Goal: Information Seeking & Learning: Learn about a topic

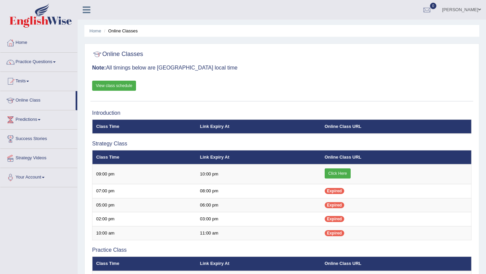
click at [54, 61] on link "Practice Questions" at bounding box center [38, 61] width 77 height 17
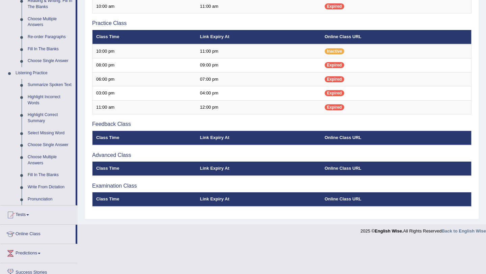
scroll to position [228, 0]
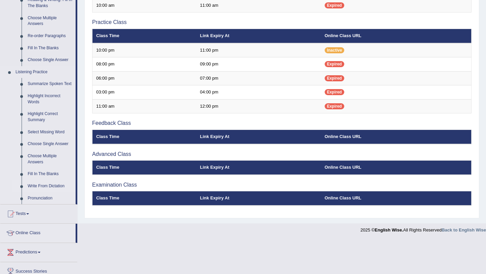
click at [52, 192] on link "Write From Dictation" at bounding box center [50, 186] width 51 height 12
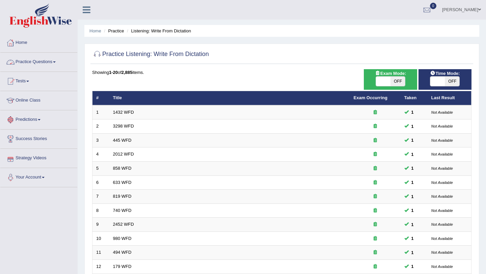
click at [56, 62] on span at bounding box center [54, 61] width 3 height 1
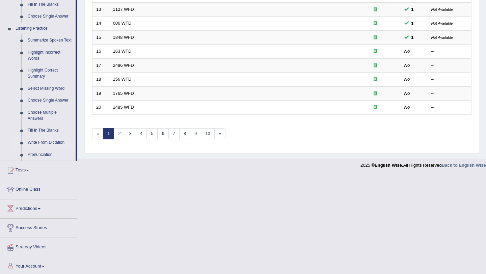
scroll to position [271, 0]
click at [44, 161] on link "Pronunciation" at bounding box center [50, 156] width 51 height 12
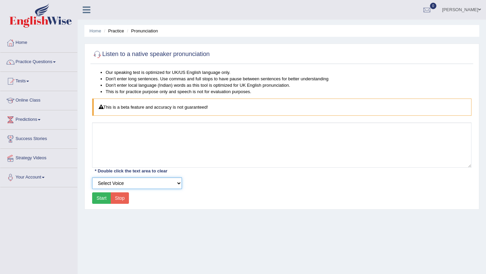
click at [178, 183] on select "Select Voice UK English Female UK English Male" at bounding box center [137, 183] width 90 height 11
select select "160"
click at [92, 178] on select "Select Voice UK English Female UK English Male" at bounding box center [137, 183] width 90 height 11
click at [103, 199] on button "Start" at bounding box center [101, 198] width 19 height 11
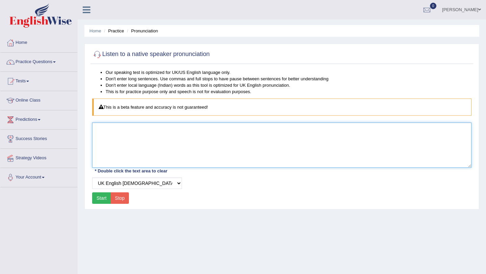
click at [123, 129] on textarea at bounding box center [282, 145] width 380 height 45
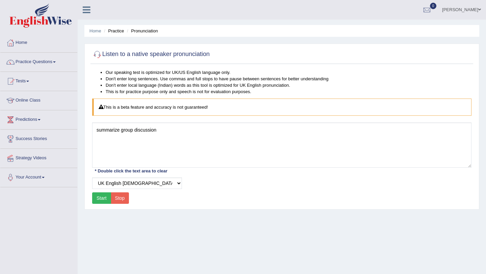
click at [103, 197] on button "Start" at bounding box center [101, 198] width 19 height 11
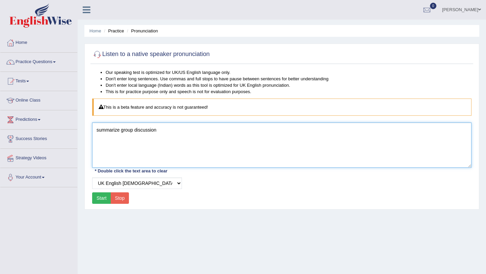
click at [162, 131] on textarea "summarize group discussion" at bounding box center [282, 145] width 380 height 45
type textarea "s"
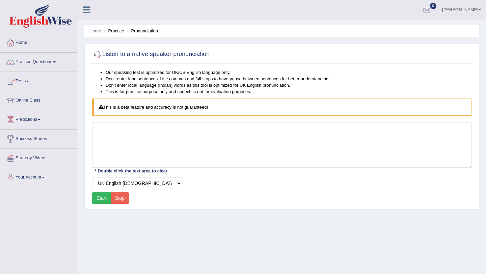
click at [56, 61] on span at bounding box center [54, 61] width 3 height 1
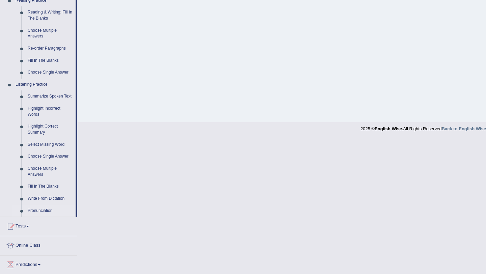
scroll to position [220, 0]
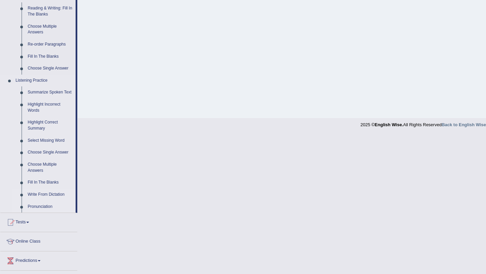
click at [47, 201] on link "Write From Dictation" at bounding box center [50, 195] width 51 height 12
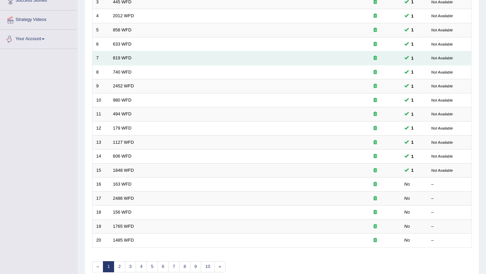
scroll to position [173, 0]
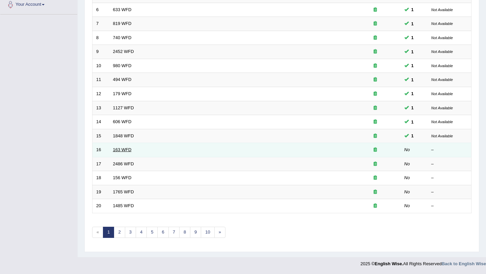
click at [123, 150] on link "163 WFD" at bounding box center [122, 149] width 19 height 5
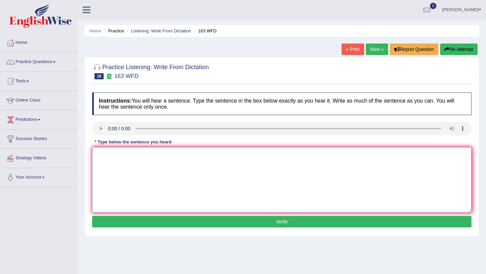
click at [136, 156] on textarea at bounding box center [282, 180] width 380 height 66
type textarea "A number of assignments will be submitted to the conference."
click at [211, 223] on button "Verify" at bounding box center [282, 221] width 380 height 11
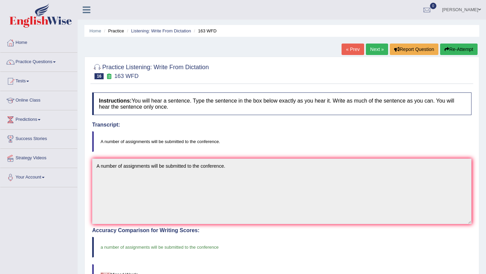
click at [56, 62] on span at bounding box center [54, 61] width 3 height 1
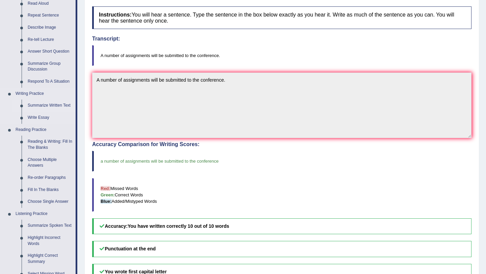
scroll to position [87, 0]
click at [56, 176] on link "Re-order Paragraphs" at bounding box center [50, 177] width 51 height 12
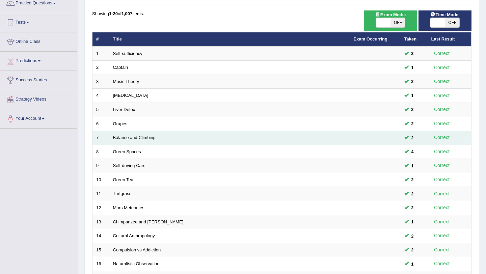
scroll to position [173, 0]
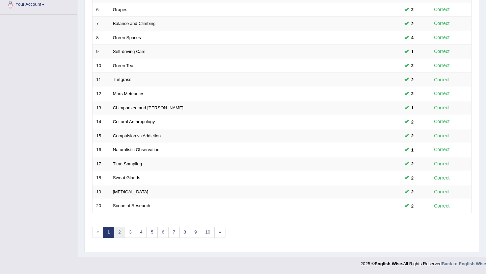
click at [120, 235] on link "2" at bounding box center [119, 232] width 11 height 11
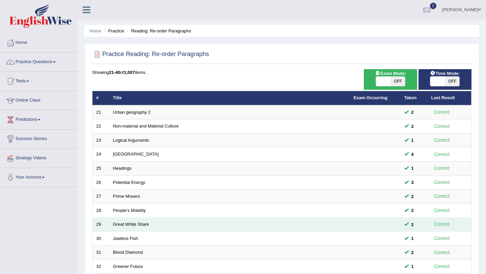
scroll to position [173, 0]
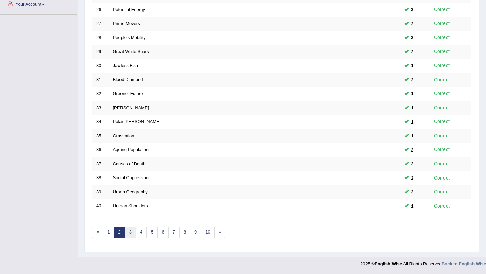
click at [130, 234] on link "3" at bounding box center [130, 232] width 11 height 11
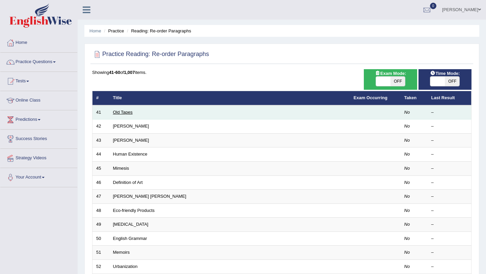
click at [126, 114] on link "Old Tapes" at bounding box center [123, 112] width 20 height 5
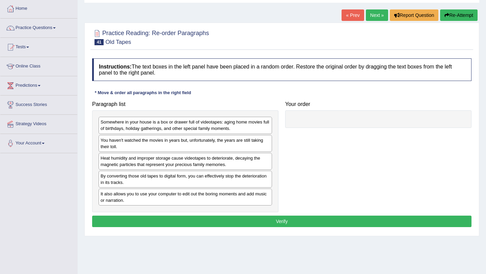
scroll to position [37, 0]
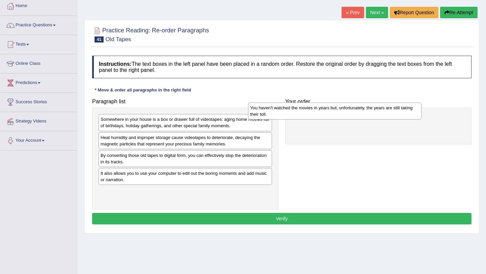
drag, startPoint x: 248, startPoint y: 146, endPoint x: 397, endPoint y: 116, distance: 152.6
click at [397, 116] on div "You haven't watched the movies in years but, unfortunately, the years are still…" at bounding box center [335, 111] width 174 height 17
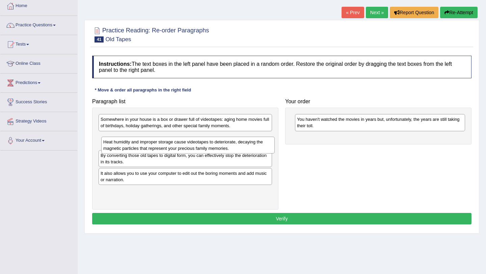
drag, startPoint x: 176, startPoint y: 140, endPoint x: 179, endPoint y: 144, distance: 5.3
click at [179, 144] on div "Heat humidity and improper storage cause videotapes to deteriorate, decaying th…" at bounding box center [188, 145] width 174 height 17
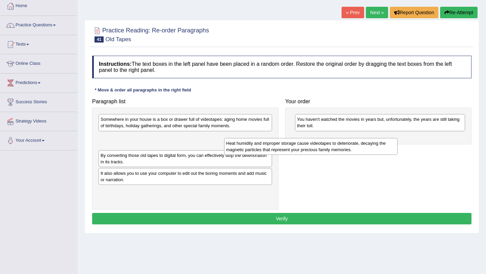
drag, startPoint x: 252, startPoint y: 144, endPoint x: 425, endPoint y: 145, distance: 173.3
click at [398, 145] on div "Heat humidity and improper storage cause videotapes to deteriorate, decaying th…" at bounding box center [311, 146] width 174 height 17
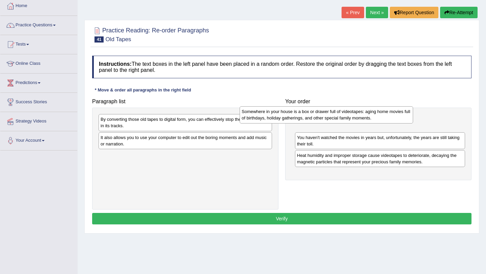
drag, startPoint x: 248, startPoint y: 125, endPoint x: 389, endPoint y: 118, distance: 141.4
click at [389, 118] on div "Somewhere in your house is a box or drawer full of videotapes: aging home movie…" at bounding box center [327, 114] width 174 height 17
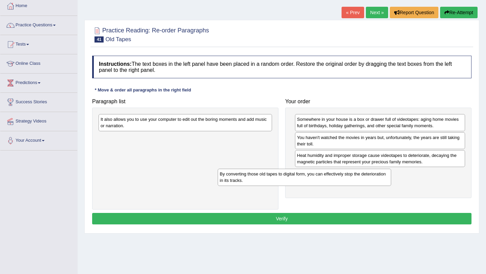
drag, startPoint x: 257, startPoint y: 124, endPoint x: 377, endPoint y: 178, distance: 131.2
click at [377, 178] on div "By converting those old tapes to digital form, you can effectively stop the det…" at bounding box center [305, 177] width 174 height 17
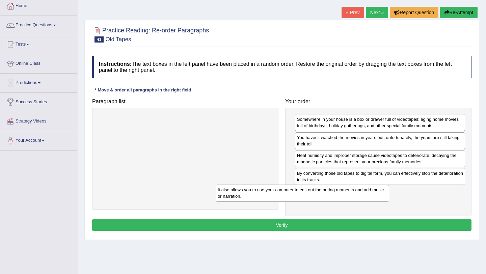
drag, startPoint x: 202, startPoint y: 122, endPoint x: 323, endPoint y: 189, distance: 138.4
click at [323, 191] on div "It also allows you to use your computer to edit out the boring moments and add …" at bounding box center [303, 193] width 174 height 17
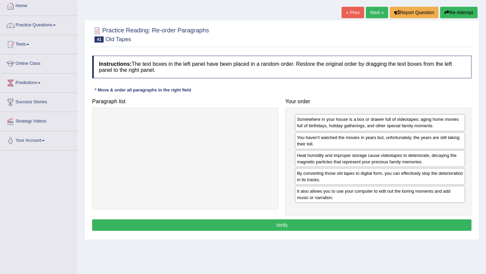
click at [289, 229] on button "Verify" at bounding box center [282, 225] width 380 height 11
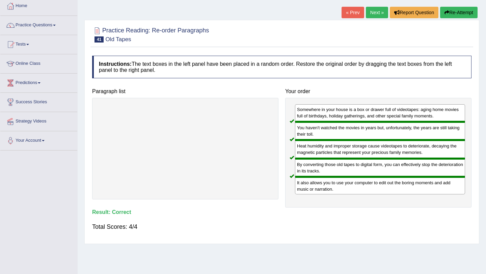
click at [371, 13] on link "Next »" at bounding box center [377, 12] width 22 height 11
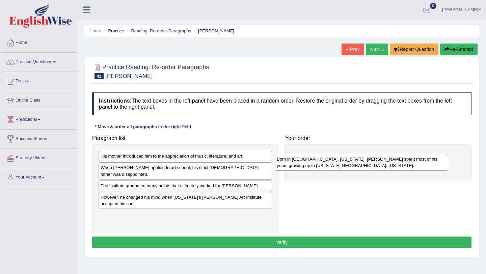
drag, startPoint x: 149, startPoint y: 190, endPoint x: 325, endPoint y: 162, distance: 178.5
click at [325, 162] on div "Born in [GEOGRAPHIC_DATA], [US_STATE], [PERSON_NAME] spent most of his years gr…" at bounding box center [362, 162] width 174 height 17
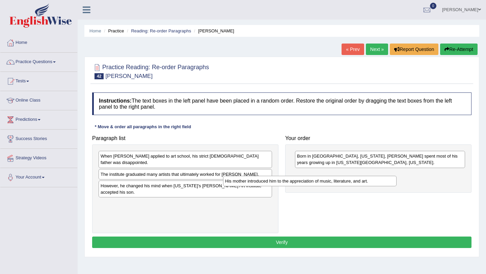
drag, startPoint x: 158, startPoint y: 158, endPoint x: 312, endPoint y: 174, distance: 154.9
click at [312, 176] on div "His mother introduced him to the appreciation of music, literature, and art." at bounding box center [310, 181] width 174 height 10
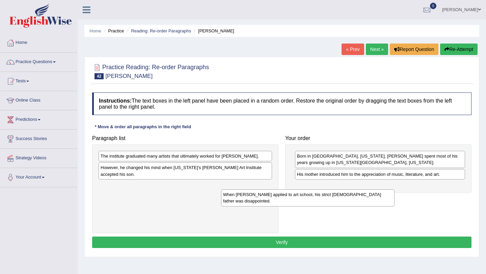
drag, startPoint x: 186, startPoint y: 159, endPoint x: 336, endPoint y: 193, distance: 153.3
click at [336, 193] on div "When Ed Ruscha applied to art school, his strict Roman Catholic father was disa…" at bounding box center [308, 197] width 174 height 17
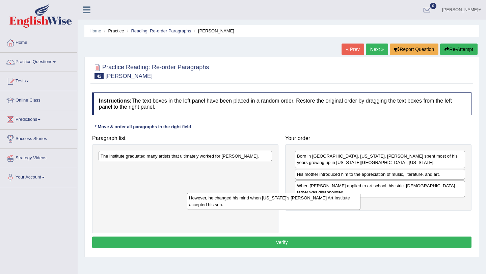
drag, startPoint x: 163, startPoint y: 170, endPoint x: 303, endPoint y: 218, distance: 148.2
click at [303, 210] on div "However, he changed his mind when California's Chouinard Art Institute accepted…" at bounding box center [274, 201] width 174 height 17
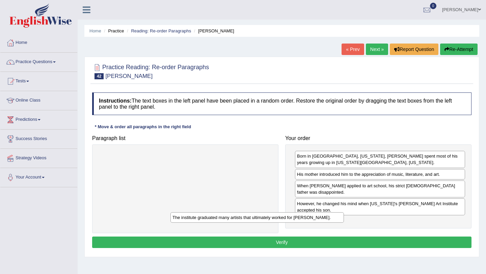
drag, startPoint x: 246, startPoint y: 157, endPoint x: 331, endPoint y: 224, distance: 107.8
click at [331, 223] on div "The institute graduated many artists that ultimately worked for Walt Disney." at bounding box center [258, 217] width 174 height 10
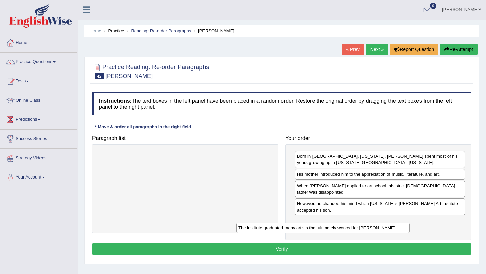
drag, startPoint x: 132, startPoint y: 158, endPoint x: 271, endPoint y: 230, distance: 155.8
click at [271, 230] on div "The institute graduated many artists that ultimately worked for Walt Disney." at bounding box center [323, 228] width 174 height 10
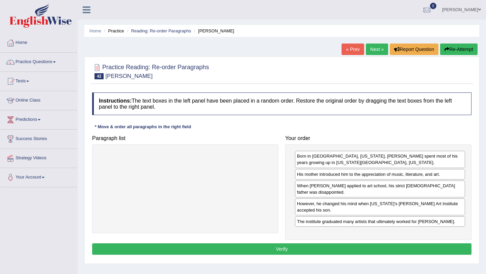
click at [262, 250] on button "Verify" at bounding box center [282, 249] width 380 height 11
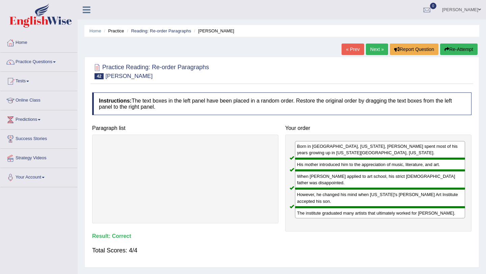
click at [375, 50] on link "Next »" at bounding box center [377, 49] width 22 height 11
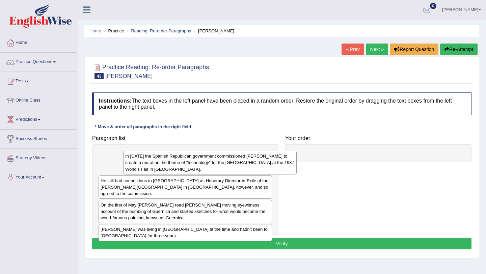
drag, startPoint x: 154, startPoint y: 159, endPoint x: 294, endPoint y: 160, distance: 139.2
click at [294, 160] on div "In [DATE] the Spanish Republican government commissioned [PERSON_NAME] to creat…" at bounding box center [210, 162] width 174 height 23
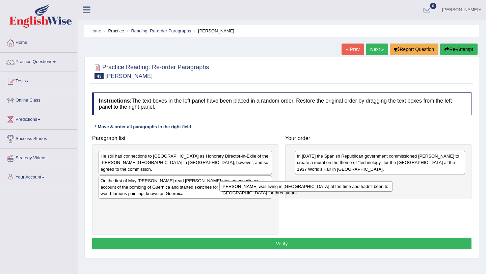
drag, startPoint x: 171, startPoint y: 200, endPoint x: 305, endPoint y: 185, distance: 134.6
click at [303, 185] on div "[PERSON_NAME] was living in [GEOGRAPHIC_DATA] at the time and hadn't been to [G…" at bounding box center [307, 186] width 174 height 10
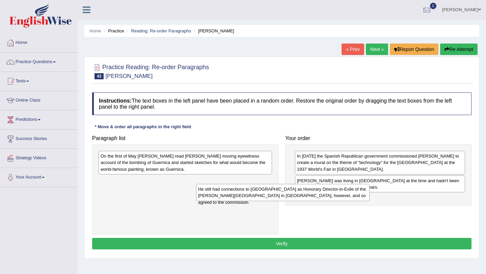
drag, startPoint x: 196, startPoint y: 163, endPoint x: 324, endPoint y: 204, distance: 134.4
click at [322, 201] on div "He still had connections to [GEOGRAPHIC_DATA] as Honorary Director-in-Exile of …" at bounding box center [283, 192] width 174 height 17
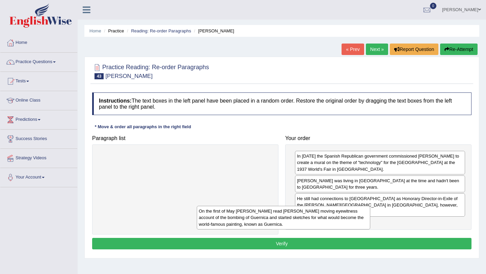
drag, startPoint x: 168, startPoint y: 162, endPoint x: 270, endPoint y: 218, distance: 115.3
click at [270, 218] on div "On the first of May [PERSON_NAME] read [PERSON_NAME] moving eyewitness account …" at bounding box center [284, 217] width 174 height 23
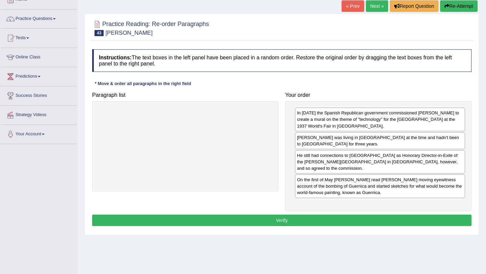
scroll to position [44, 0]
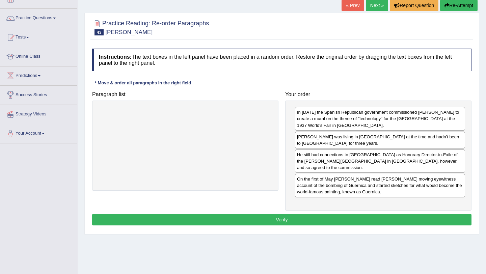
click at [264, 214] on button "Verify" at bounding box center [282, 219] width 380 height 11
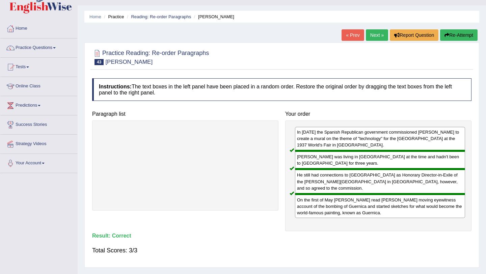
scroll to position [0, 0]
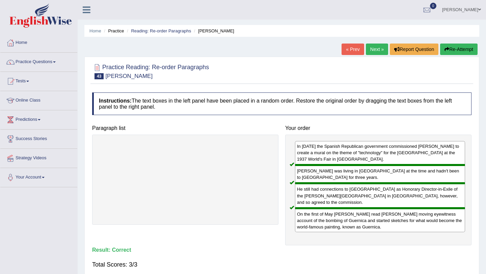
click at [377, 48] on link "Next »" at bounding box center [377, 49] width 22 height 11
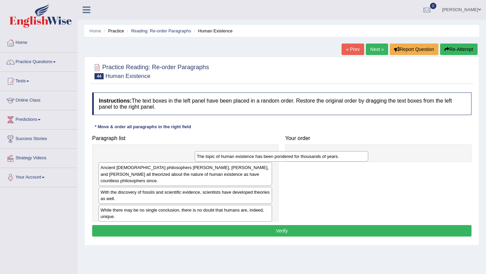
drag, startPoint x: 230, startPoint y: 157, endPoint x: 380, endPoint y: 157, distance: 149.6
click at [369, 157] on div "The topic of human existence has been pondered for thousands of years." at bounding box center [282, 156] width 174 height 10
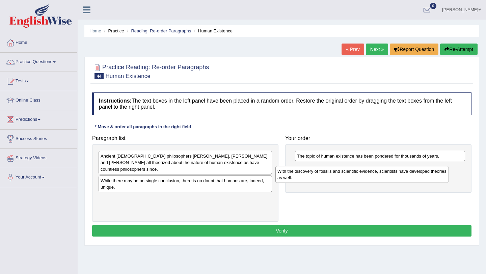
drag, startPoint x: 184, startPoint y: 182, endPoint x: 362, endPoint y: 179, distance: 177.7
click at [362, 179] on div "With the discovery of fossils and scientific evidence, scientists have develope…" at bounding box center [363, 174] width 174 height 17
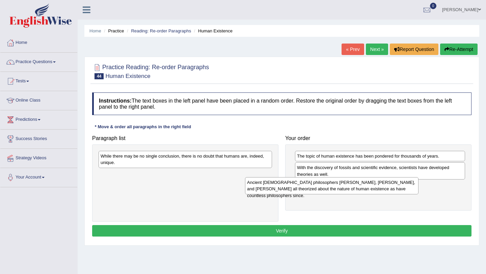
drag, startPoint x: 212, startPoint y: 161, endPoint x: 361, endPoint y: 187, distance: 150.8
click at [361, 187] on div "Ancient [DEMOGRAPHIC_DATA] philosophers [PERSON_NAME], [PERSON_NAME], and [PERS…" at bounding box center [332, 185] width 174 height 17
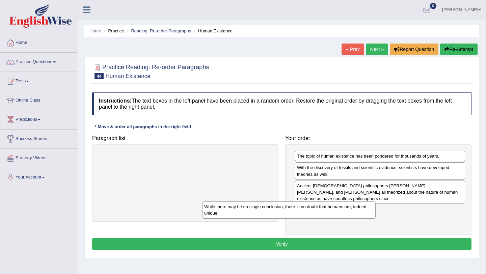
drag, startPoint x: 213, startPoint y: 164, endPoint x: 363, endPoint y: 213, distance: 158.4
click at [363, 213] on div "While there may be no single conclusion, there is no doubt that humans are, ind…" at bounding box center [289, 210] width 174 height 17
click at [292, 238] on button "Verify" at bounding box center [282, 243] width 380 height 11
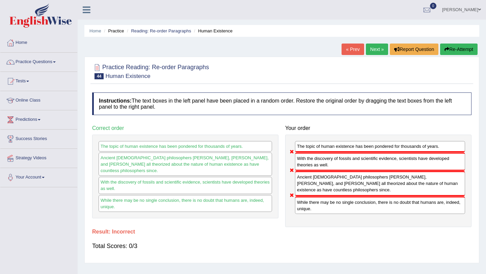
click at [464, 50] on button "Re-Attempt" at bounding box center [458, 49] width 37 height 11
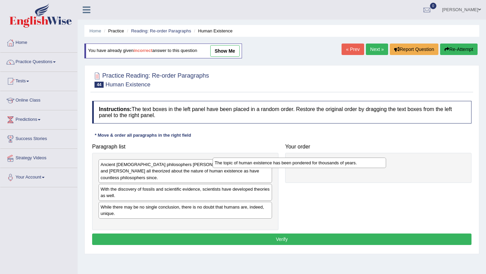
drag, startPoint x: 188, startPoint y: 166, endPoint x: 348, endPoint y: 157, distance: 160.0
click at [348, 158] on div "The topic of human existence has been pondered for thousands of years." at bounding box center [300, 163] width 174 height 10
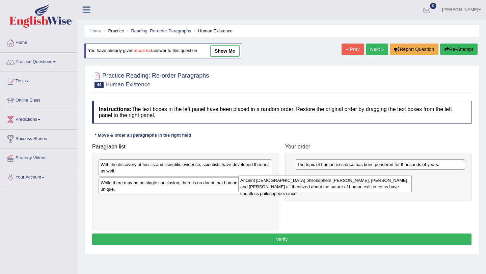
drag, startPoint x: 234, startPoint y: 168, endPoint x: 379, endPoint y: 182, distance: 145.3
click at [379, 182] on div "Ancient [DEMOGRAPHIC_DATA] philosophers [PERSON_NAME], [PERSON_NAME], and [PERS…" at bounding box center [325, 183] width 174 height 17
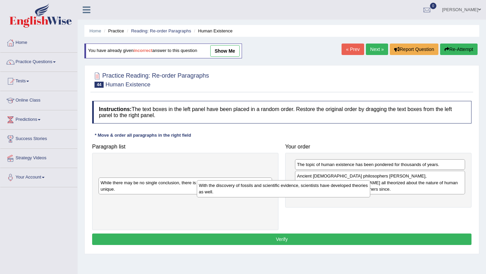
drag, startPoint x: 244, startPoint y: 170, endPoint x: 375, endPoint y: 197, distance: 133.7
click at [371, 197] on div "With the discovery of fossils and scientific evidence, scientists have develope…" at bounding box center [284, 188] width 174 height 17
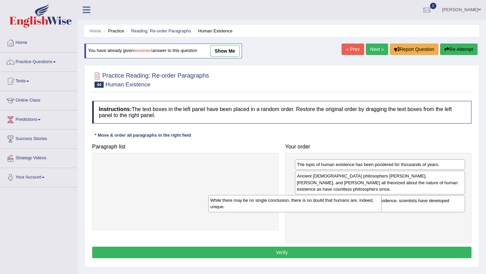
drag, startPoint x: 225, startPoint y: 168, endPoint x: 344, endPoint y: 218, distance: 129.6
click at [344, 212] on div "While there may be no single conclusion, there is no doubt that humans are, ind…" at bounding box center [295, 203] width 174 height 17
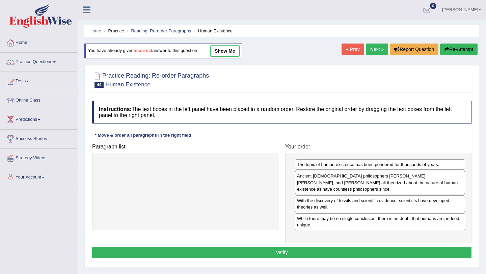
click at [282, 248] on button "Verify" at bounding box center [282, 252] width 380 height 11
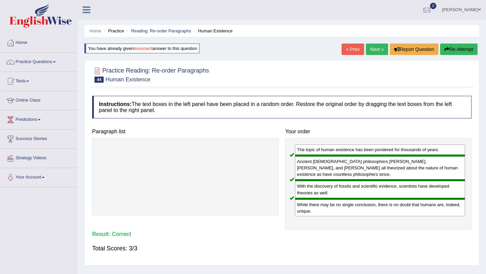
click at [377, 49] on link "Next »" at bounding box center [377, 49] width 22 height 11
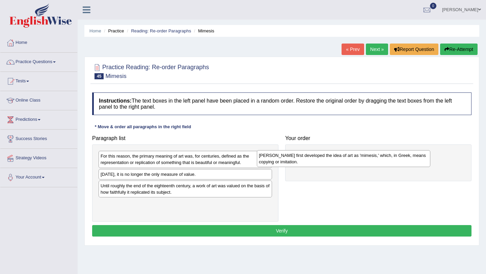
drag, startPoint x: 150, startPoint y: 184, endPoint x: 315, endPoint y: 163, distance: 166.7
click at [314, 163] on div "Plato first developed the idea of art as 'mimesis,' which, in Greek, means copy…" at bounding box center [344, 158] width 174 height 17
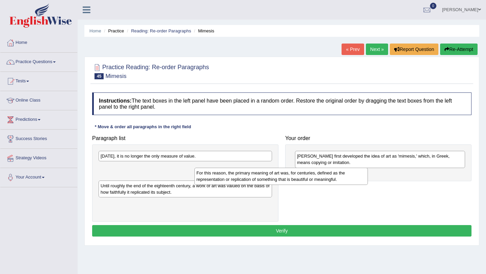
drag, startPoint x: 180, startPoint y: 159, endPoint x: 292, endPoint y: 174, distance: 112.1
click at [292, 174] on div "For this reason, the primary meaning of art was, for centuries, defined as the …" at bounding box center [282, 176] width 174 height 17
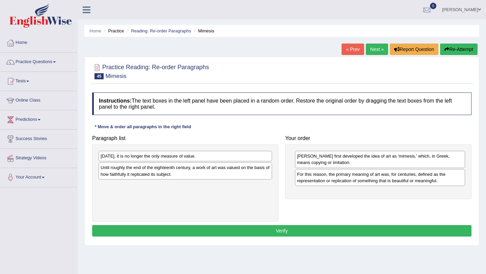
click at [274, 197] on div "Today, it is no longer the only measure of value. Until roughly the end of the …" at bounding box center [185, 183] width 186 height 77
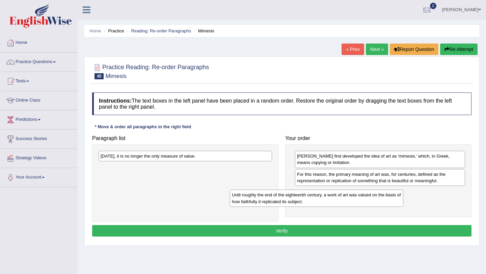
drag, startPoint x: 188, startPoint y: 170, endPoint x: 320, endPoint y: 197, distance: 134.2
click at [320, 197] on div "Until roughly the end of the eighteenth century, a work of art was valued on th…" at bounding box center [317, 198] width 174 height 17
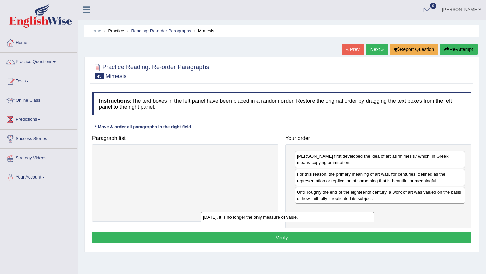
drag, startPoint x: 175, startPoint y: 155, endPoint x: 277, endPoint y: 216, distance: 119.2
click at [277, 216] on div "Today, it is no longer the only measure of value." at bounding box center [288, 217] width 174 height 10
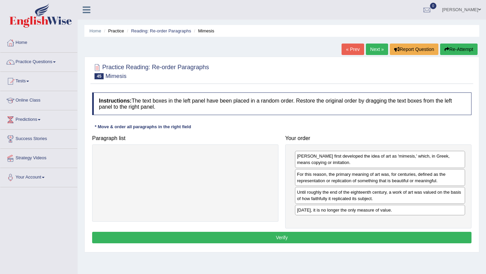
click at [272, 238] on button "Verify" at bounding box center [282, 237] width 380 height 11
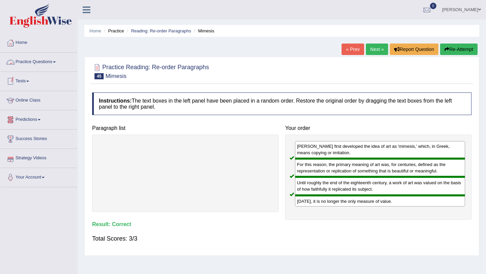
click at [59, 61] on link "Practice Questions" at bounding box center [38, 61] width 77 height 17
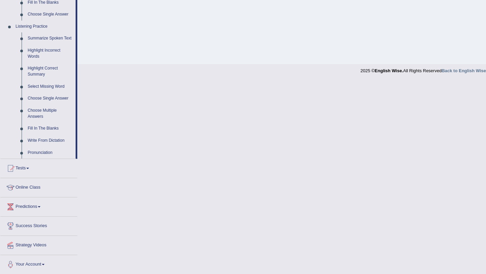
scroll to position [280, 0]
click at [54, 140] on link "Write From Dictation" at bounding box center [50, 140] width 51 height 12
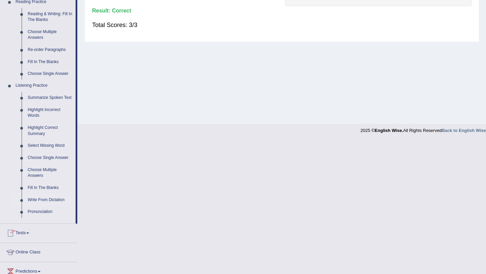
scroll to position [80, 0]
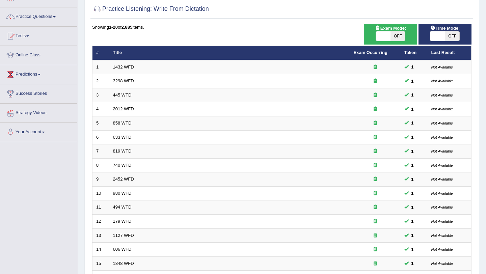
scroll to position [173, 0]
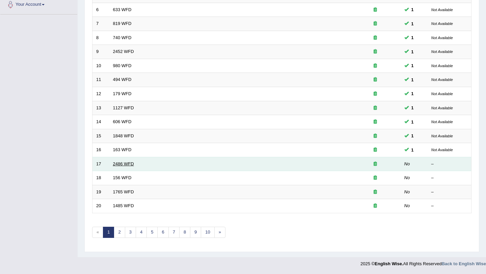
click at [126, 165] on link "2486 WFD" at bounding box center [123, 163] width 21 height 5
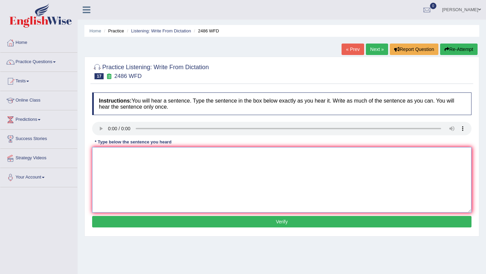
click at [161, 164] on textarea at bounding box center [282, 180] width 380 height 66
type textarea "It is quite clear that our facial expressions are different across the world."
click at [196, 219] on button "Verify" at bounding box center [282, 221] width 380 height 11
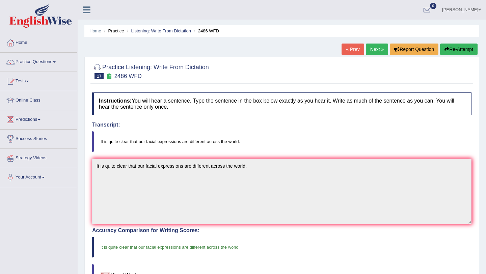
click at [376, 49] on link "Next »" at bounding box center [377, 49] width 22 height 11
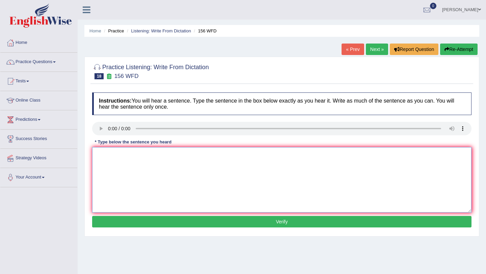
click at [122, 160] on textarea at bounding box center [282, 180] width 380 height 66
type textarea "L"
type textarea "All the assignments are due by tomorrow."
click at [222, 221] on button "Verify" at bounding box center [282, 221] width 380 height 11
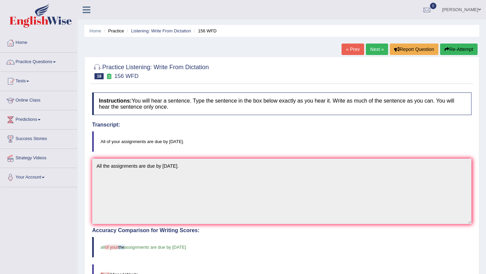
click at [463, 50] on button "Re-Attempt" at bounding box center [458, 49] width 37 height 11
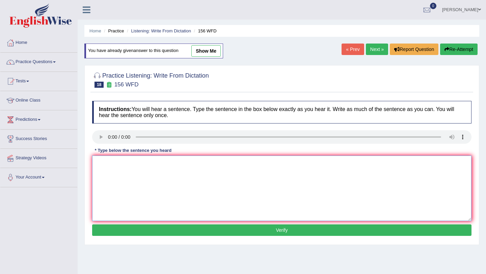
click at [158, 173] on textarea at bounding box center [282, 189] width 380 height 66
type textarea "All of your assignments are due by [DATE]."
click at [199, 230] on button "Verify" at bounding box center [282, 230] width 380 height 11
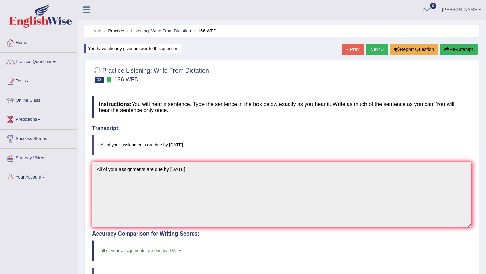
click at [373, 49] on link "Next »" at bounding box center [377, 49] width 22 height 11
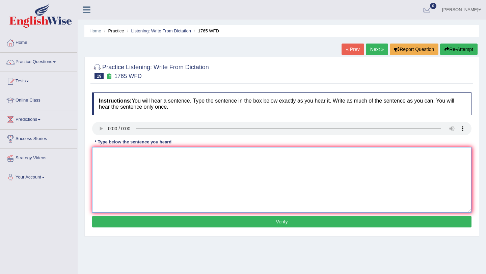
click at [146, 158] on textarea at bounding box center [282, 180] width 380 height 66
type textarea "All forms for sharing accommodation must be completed [DATE] advanced."
click at [237, 224] on button "Verify" at bounding box center [282, 221] width 380 height 11
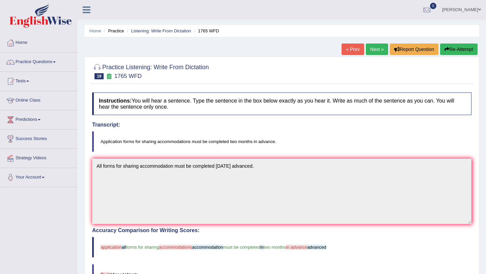
click at [375, 50] on link "Next »" at bounding box center [377, 49] width 22 height 11
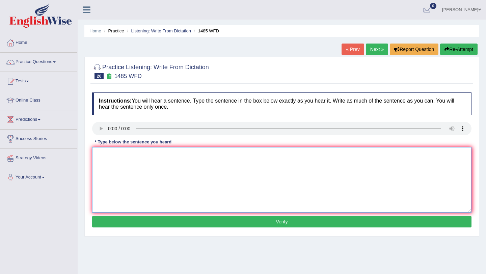
click at [132, 153] on textarea at bounding box center [282, 180] width 380 height 66
type textarea "Course work gives students a chance to throughly explore the subject."
click at [201, 225] on button "Verify" at bounding box center [282, 221] width 380 height 11
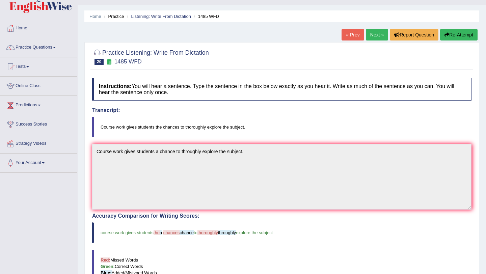
scroll to position [18, 0]
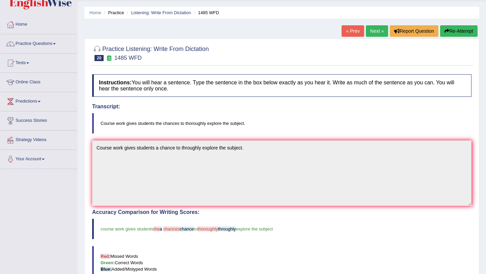
click at [378, 32] on link "Next »" at bounding box center [377, 30] width 22 height 11
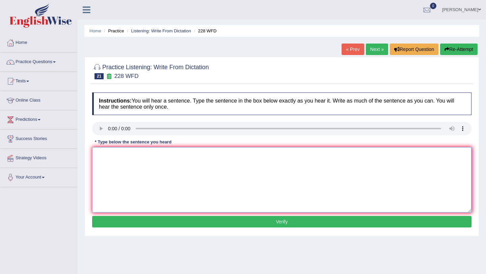
click at [126, 161] on textarea at bounding box center [282, 180] width 380 height 66
type textarea "Computer science has become a popular University degree course."
click at [216, 221] on button "Verify" at bounding box center [282, 221] width 380 height 11
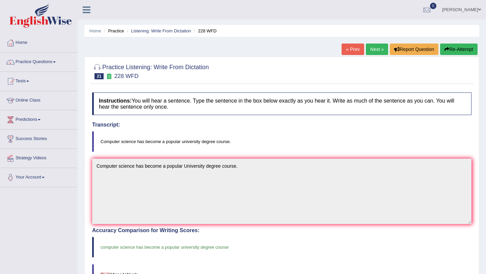
click at [375, 50] on link "Next »" at bounding box center [377, 49] width 22 height 11
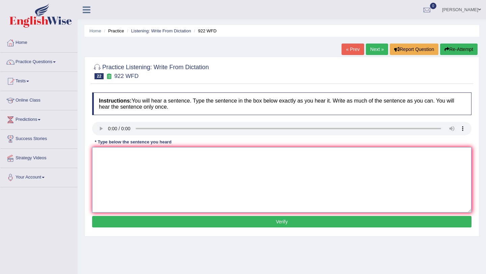
click at [122, 164] on textarea at bounding box center [282, 180] width 380 height 66
type textarea "Student intending to attain conference register them first."
click at [203, 222] on button "Verify" at bounding box center [282, 221] width 380 height 11
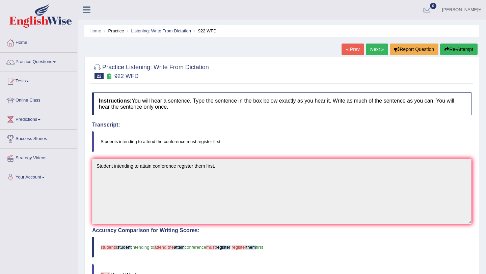
click at [462, 50] on button "Re-Attempt" at bounding box center [458, 49] width 37 height 11
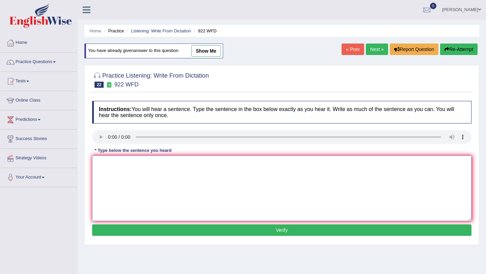
click at [159, 169] on textarea at bounding box center [282, 189] width 380 height 66
click at [135, 164] on textarea "Student intending attend the conference must register first." at bounding box center [282, 189] width 380 height 66
type textarea "Student intending to attend the conference must register first."
click at [218, 228] on button "Verify" at bounding box center [282, 230] width 380 height 11
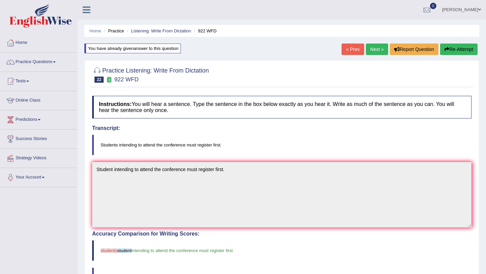
click at [377, 50] on link "Next »" at bounding box center [377, 49] width 22 height 11
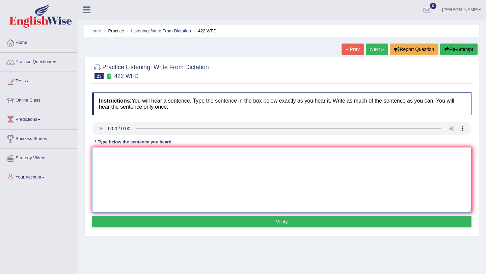
click at [144, 152] on textarea at bounding box center [282, 180] width 380 height 66
type textarea "The most important details in the arguments are missing."
click at [235, 219] on button "Verify" at bounding box center [282, 221] width 380 height 11
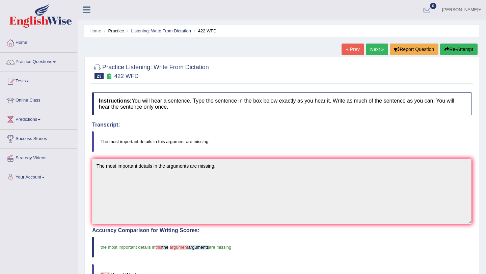
click at [377, 51] on link "Next »" at bounding box center [377, 49] width 22 height 11
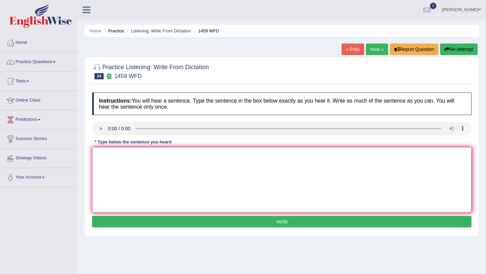
click at [138, 158] on textarea at bounding box center [282, 180] width 380 height 66
type textarea "All expriments and procedures are been outlined in laboratory manual."
click at [202, 222] on button "Verify" at bounding box center [282, 221] width 380 height 11
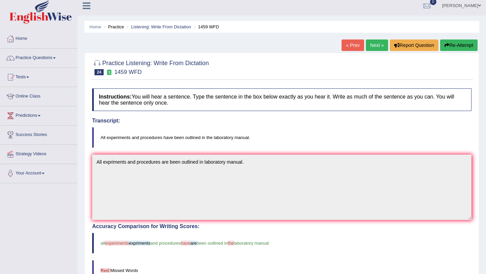
scroll to position [2, 0]
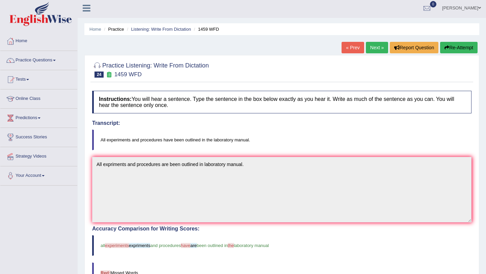
click at [461, 45] on button "Re-Attempt" at bounding box center [458, 47] width 37 height 11
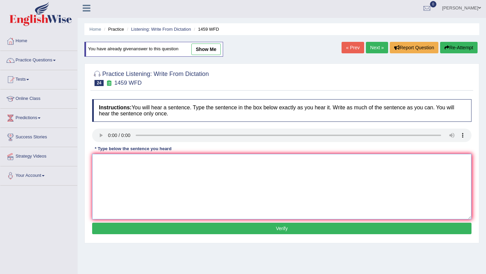
click at [137, 166] on textarea at bounding box center [282, 187] width 380 height 66
click at [211, 162] on textarea "All experiments and procedures have been outlined in laboratory" at bounding box center [282, 187] width 380 height 66
type textarea "All experiments and procedures have been outlined in the laboratory manual."
click at [231, 228] on button "Verify" at bounding box center [282, 228] width 380 height 11
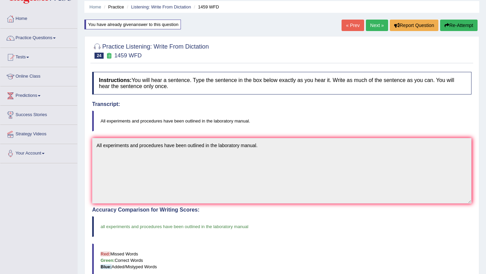
scroll to position [23, 0]
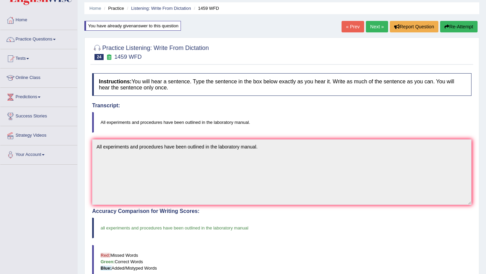
click at [377, 27] on link "Next »" at bounding box center [377, 26] width 22 height 11
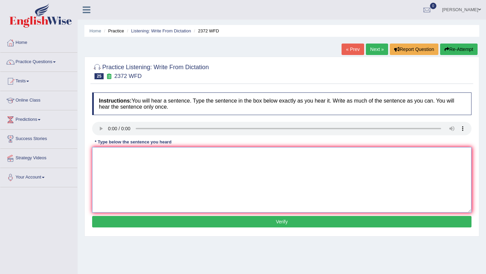
click at [145, 164] on textarea at bounding box center [282, 180] width 380 height 66
type textarea "We must hand in our assignments by the end of semester."
click at [173, 219] on button "Verify" at bounding box center [282, 221] width 380 height 11
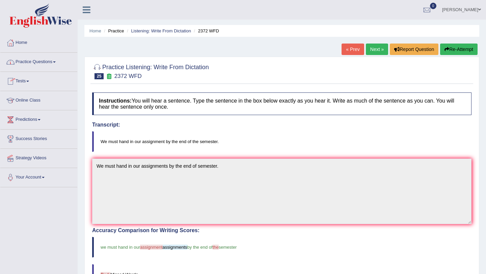
click at [56, 62] on span at bounding box center [54, 61] width 3 height 1
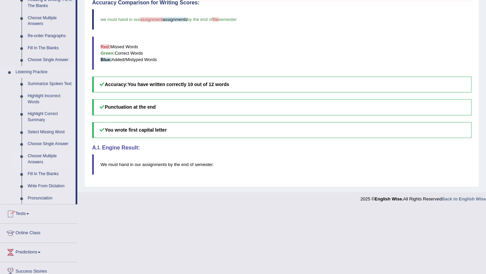
scroll to position [226, 0]
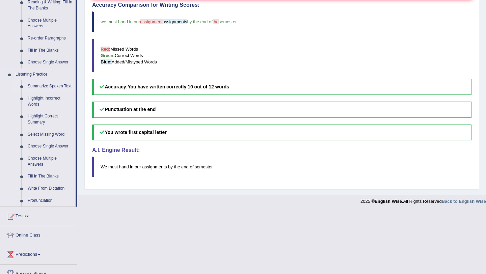
click at [53, 86] on link "Summarize Spoken Text" at bounding box center [50, 86] width 51 height 12
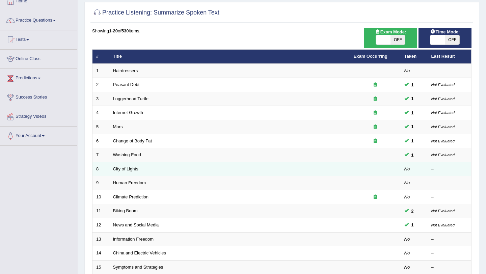
scroll to position [40, 0]
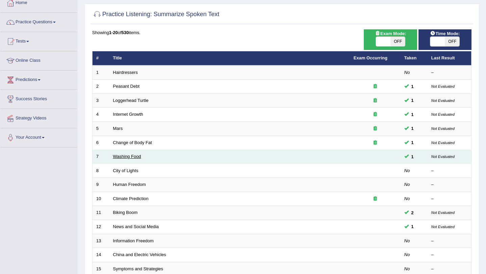
click at [138, 158] on link "Washing Food" at bounding box center [127, 156] width 28 height 5
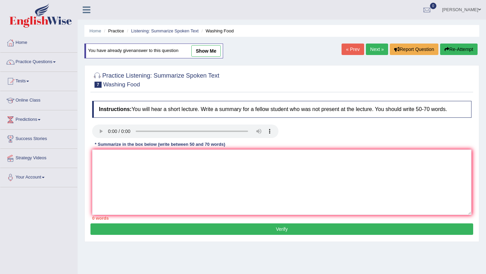
click at [212, 48] on link "show me" at bounding box center [206, 50] width 29 height 11
type textarea "The speaker provided overview of food safety, highlighting several ideas. They …"
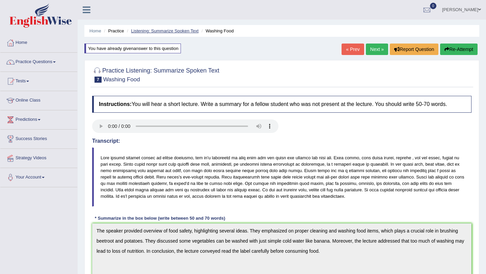
click at [166, 30] on link "Listening: Summarize Spoken Text" at bounding box center [165, 30] width 68 height 5
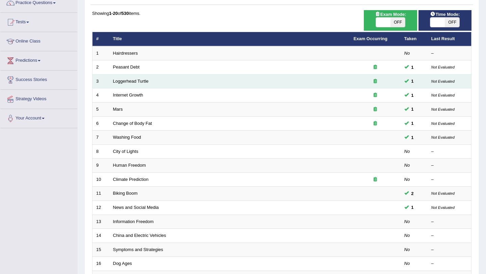
scroll to position [61, 0]
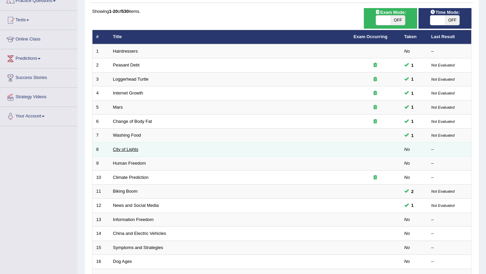
click at [123, 150] on link "City of Lights" at bounding box center [125, 149] width 25 height 5
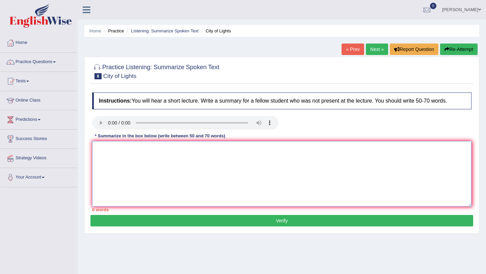
click at [152, 149] on textarea at bounding box center [282, 174] width 380 height 66
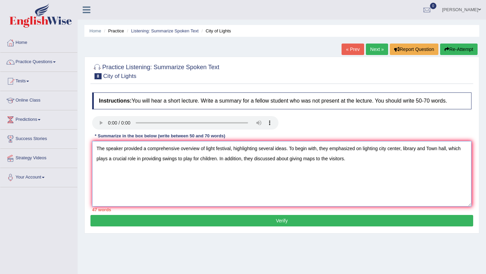
click at [332, 160] on textarea "The speaker provided a comprehensive overview of light festival, highlighting s…" at bounding box center [282, 174] width 380 height 66
click at [346, 159] on textarea "The speaker provided a comprehensive overview of light festival, highlighting s…" at bounding box center [282, 174] width 380 height 66
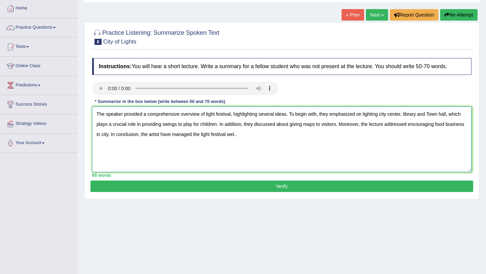
scroll to position [35, 0]
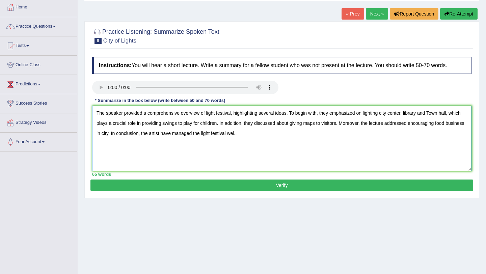
click at [194, 124] on textarea "The speaker provided a comprehensive overview of light festival, highlighting s…" at bounding box center [282, 139] width 380 height 66
click at [203, 124] on textarea "The speaker provided a comprehensive overview of light festival, highlighting s…" at bounding box center [282, 139] width 380 height 66
click at [410, 124] on textarea "The speaker provided a comprehensive overview of light festival, highlighting s…" at bounding box center [282, 139] width 380 height 66
click at [260, 135] on textarea "The speaker provided a comprehensive overview of light festival, highlighting s…" at bounding box center [282, 139] width 380 height 66
type textarea "The speaker provided a comprehensive overview of light festival, highlighting s…"
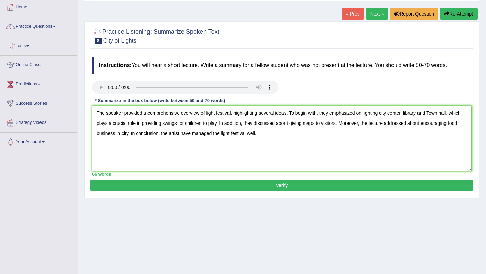
click at [286, 185] on button "Verify" at bounding box center [282, 185] width 383 height 11
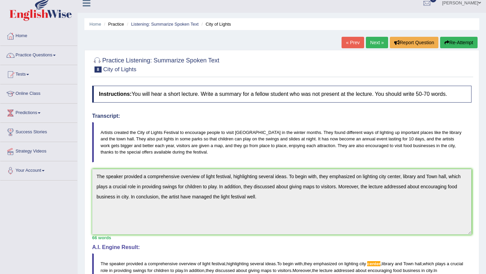
scroll to position [0, 0]
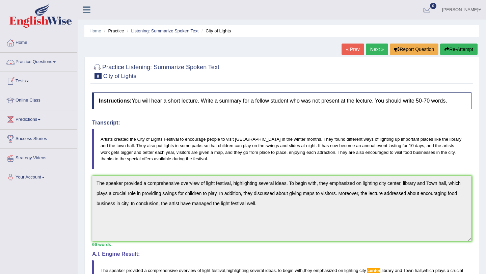
click at [58, 61] on link "Practice Questions" at bounding box center [38, 61] width 77 height 17
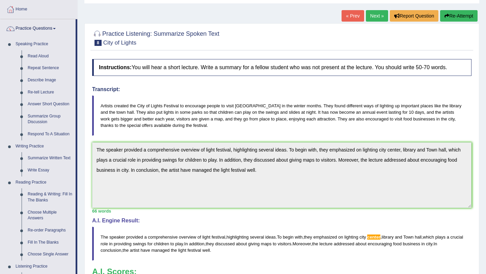
scroll to position [32, 0]
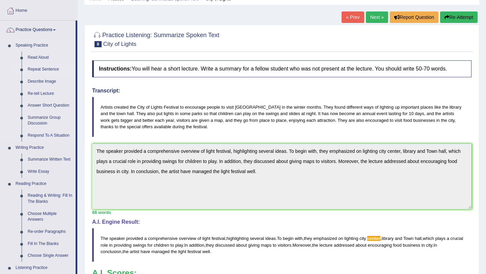
click at [49, 70] on link "Repeat Sentence" at bounding box center [50, 70] width 51 height 12
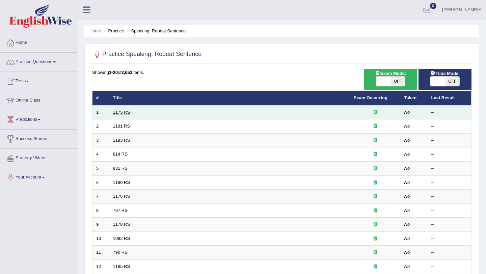
click at [127, 113] on link "1175 RS" at bounding box center [121, 112] width 17 height 5
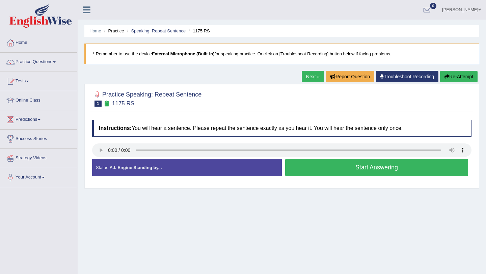
click at [312, 173] on button "Start Answering" at bounding box center [376, 167] width 183 height 17
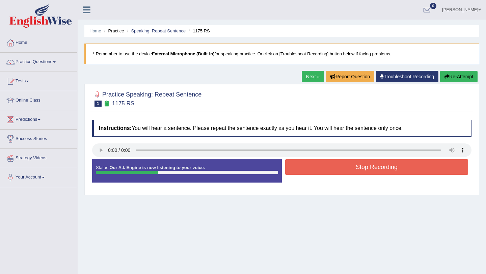
click at [312, 173] on button "Stop Recording" at bounding box center [376, 167] width 183 height 16
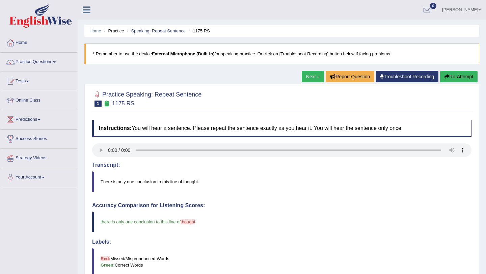
click at [309, 77] on link "Next »" at bounding box center [313, 76] width 22 height 11
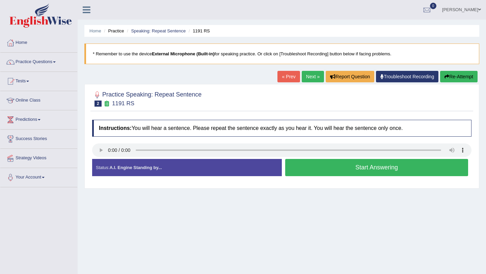
click at [321, 170] on button "Start Answering" at bounding box center [376, 167] width 183 height 17
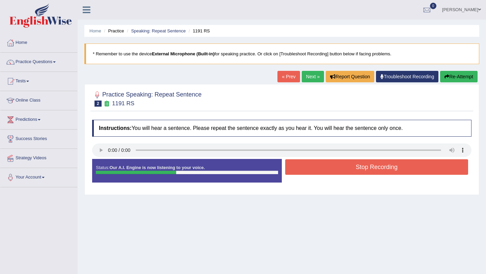
click at [321, 170] on button "Stop Recording" at bounding box center [376, 167] width 183 height 16
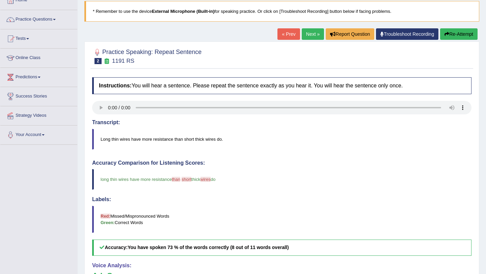
scroll to position [39, 0]
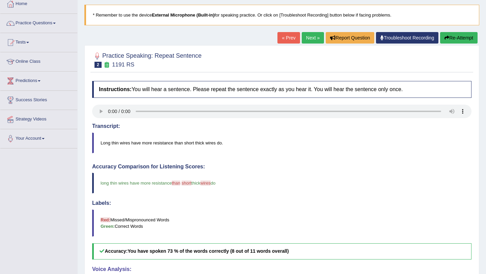
click at [313, 39] on link "Next »" at bounding box center [313, 37] width 22 height 11
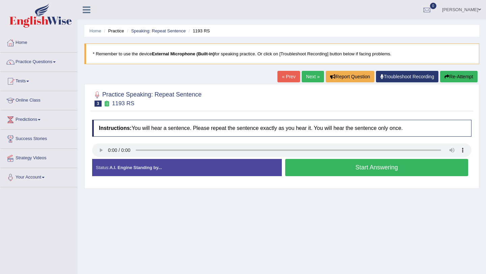
click at [384, 166] on button "Start Answering" at bounding box center [376, 167] width 183 height 17
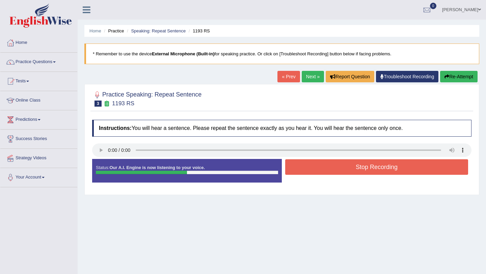
click at [355, 164] on button "Stop Recording" at bounding box center [376, 167] width 183 height 16
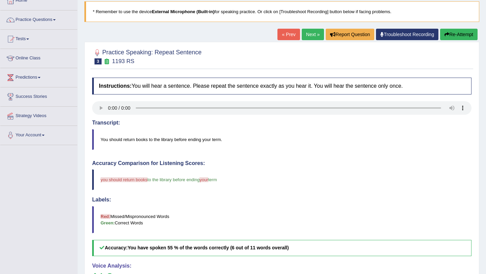
scroll to position [37, 0]
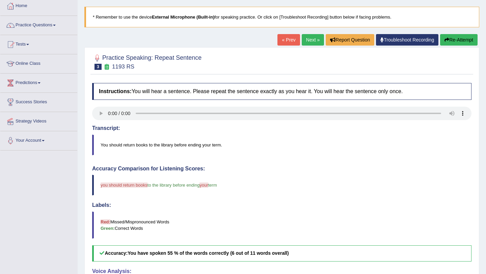
click at [455, 39] on button "Re-Attempt" at bounding box center [458, 39] width 37 height 11
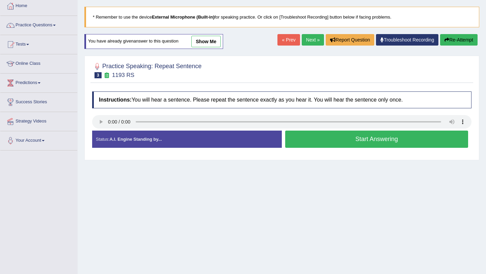
click at [364, 137] on button "Start Answering" at bounding box center [376, 139] width 183 height 17
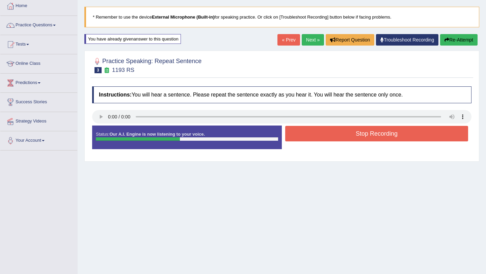
click at [356, 135] on button "Stop Recording" at bounding box center [376, 134] width 183 height 16
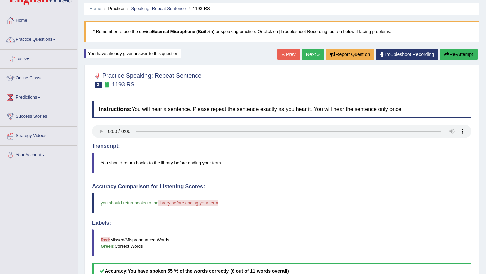
scroll to position [18, 0]
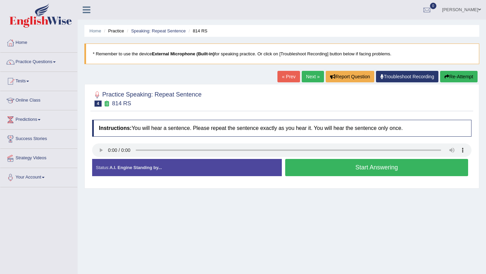
click at [312, 76] on link "Next »" at bounding box center [313, 76] width 22 height 11
click at [346, 171] on button "Start Answering" at bounding box center [376, 167] width 183 height 17
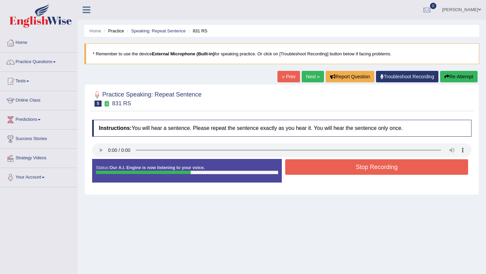
click at [322, 163] on button "Stop Recording" at bounding box center [376, 167] width 183 height 16
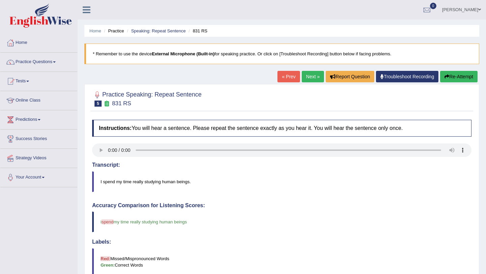
click at [308, 76] on link "Next »" at bounding box center [313, 76] width 22 height 11
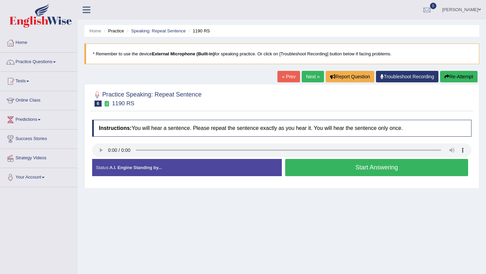
click at [332, 172] on button "Start Answering" at bounding box center [376, 167] width 183 height 17
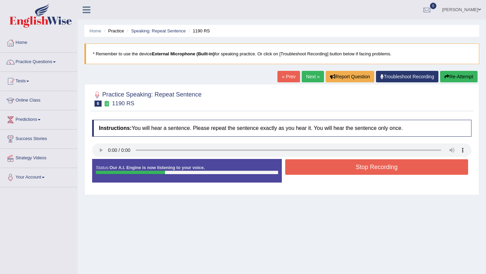
click at [332, 172] on button "Stop Recording" at bounding box center [376, 167] width 183 height 16
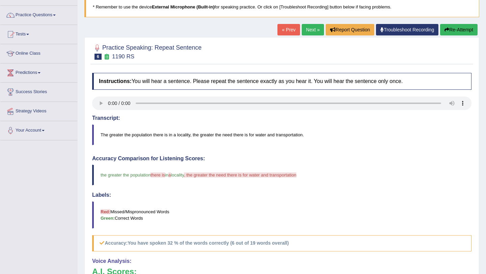
scroll to position [46, 0]
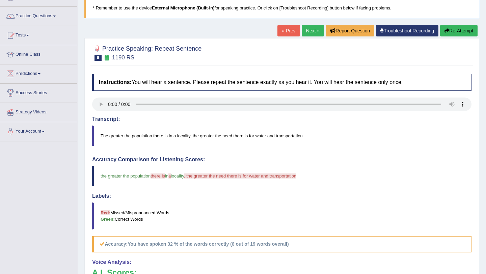
click at [311, 29] on link "Next »" at bounding box center [313, 30] width 22 height 11
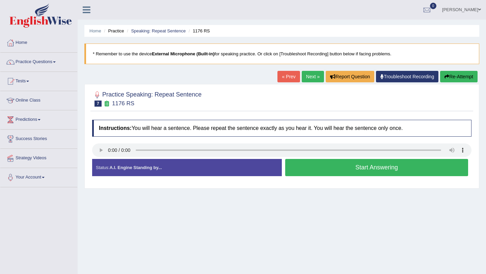
click at [325, 171] on button "Start Answering" at bounding box center [376, 167] width 183 height 17
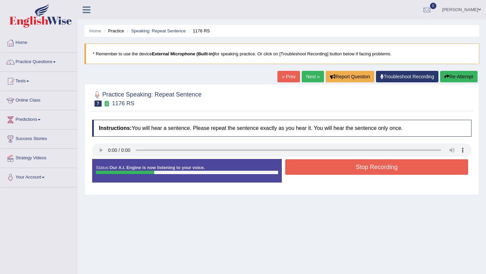
click at [325, 171] on button "Stop Recording" at bounding box center [376, 167] width 183 height 16
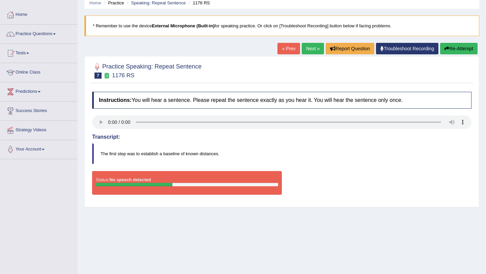
scroll to position [17, 0]
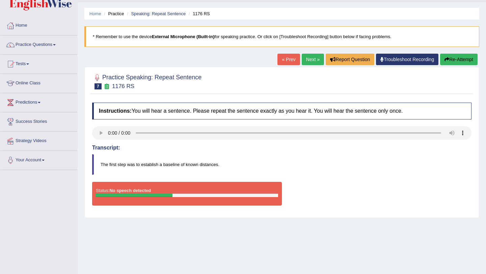
click at [460, 57] on button "Re-Attempt" at bounding box center [458, 59] width 37 height 11
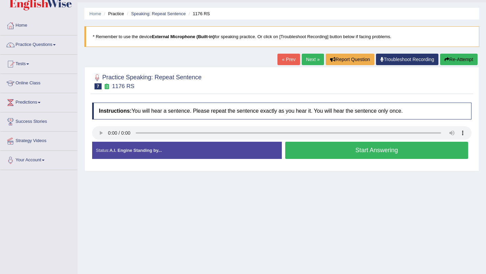
click at [350, 150] on button "Start Answering" at bounding box center [376, 150] width 183 height 17
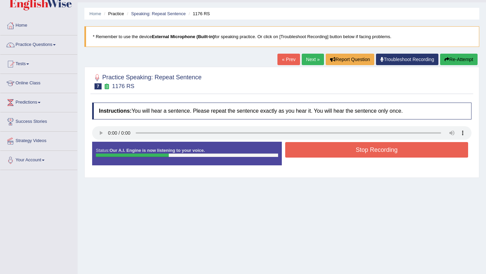
click at [356, 150] on button "Stop Recording" at bounding box center [376, 150] width 183 height 16
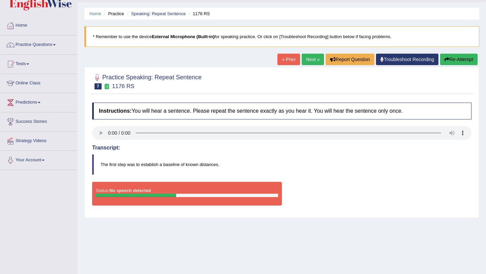
click at [460, 59] on button "Re-Attempt" at bounding box center [458, 59] width 37 height 11
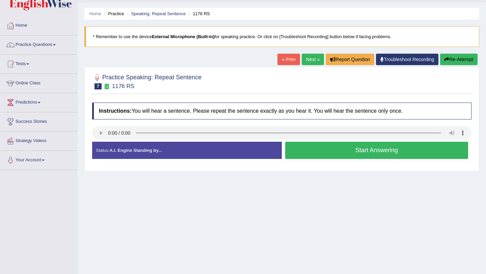
click at [333, 152] on button "Start Answering" at bounding box center [376, 150] width 183 height 17
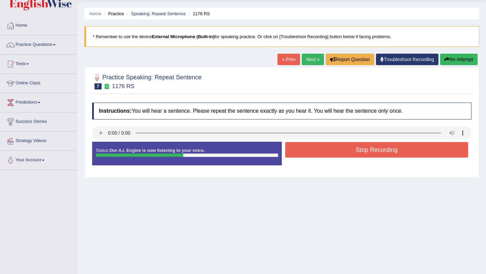
click at [333, 152] on button "Stop Recording" at bounding box center [376, 150] width 183 height 16
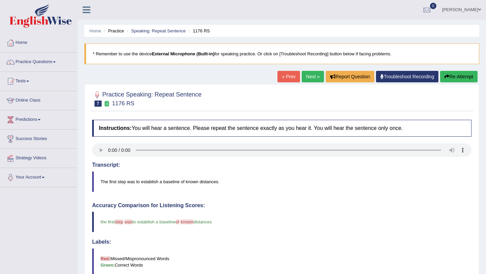
click at [314, 77] on link "Next »" at bounding box center [313, 76] width 22 height 11
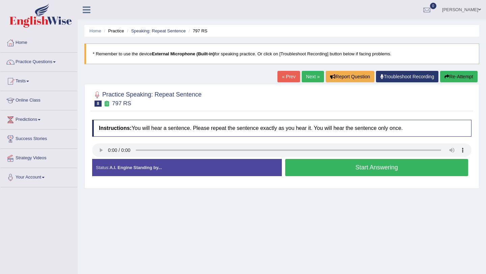
click at [320, 167] on button "Start Answering" at bounding box center [376, 167] width 183 height 17
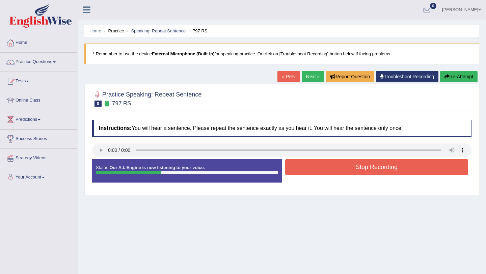
click at [320, 167] on button "Stop Recording" at bounding box center [376, 167] width 183 height 16
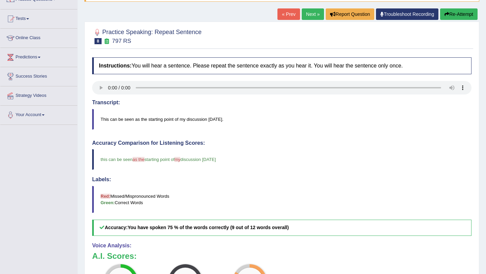
scroll to position [60, 0]
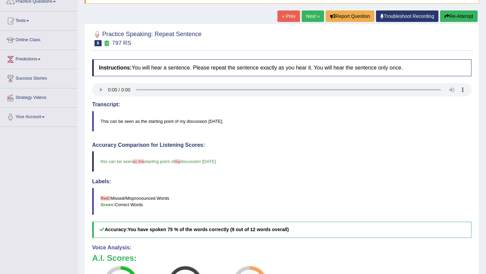
click at [455, 17] on button "Re-Attempt" at bounding box center [458, 15] width 37 height 11
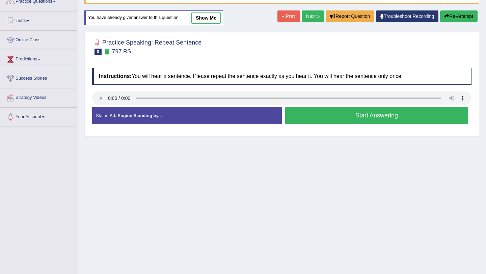
click at [323, 118] on button "Start Answering" at bounding box center [376, 115] width 183 height 17
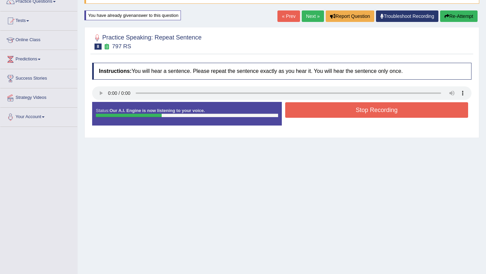
click at [323, 118] on div "Stop Recording" at bounding box center [377, 110] width 190 height 17
click at [327, 111] on button "Stop Recording" at bounding box center [376, 110] width 183 height 16
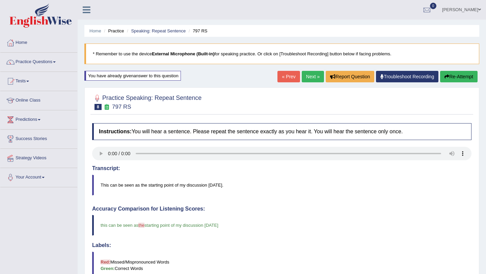
click at [308, 77] on link "Next »" at bounding box center [313, 76] width 22 height 11
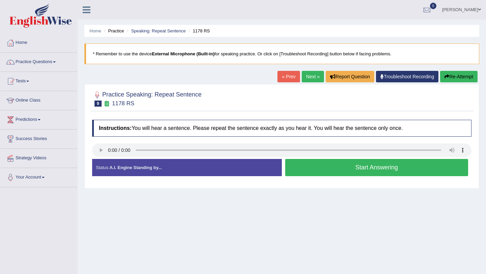
click at [353, 170] on button "Start Answering" at bounding box center [376, 167] width 183 height 17
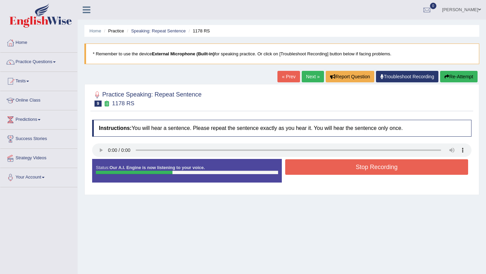
click at [353, 170] on button "Stop Recording" at bounding box center [376, 167] width 183 height 16
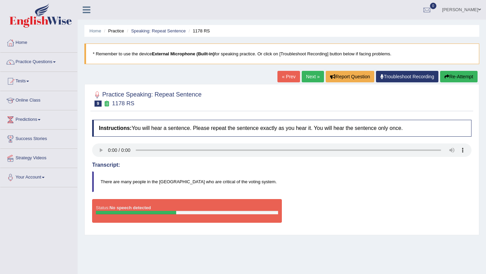
click at [453, 77] on button "Re-Attempt" at bounding box center [458, 76] width 37 height 11
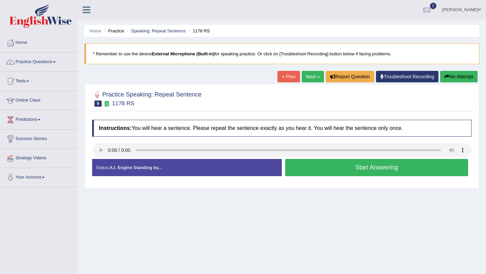
click at [336, 168] on button "Start Answering" at bounding box center [376, 167] width 183 height 17
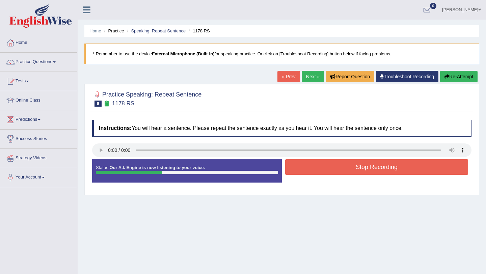
click at [336, 168] on button "Stop Recording" at bounding box center [376, 167] width 183 height 16
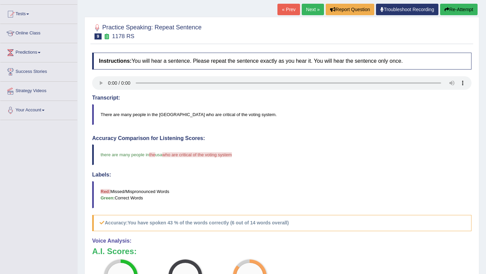
scroll to position [66, 0]
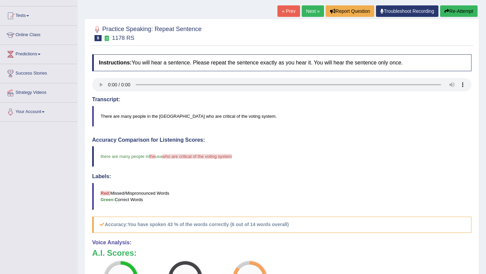
click at [309, 9] on link "Next »" at bounding box center [313, 10] width 22 height 11
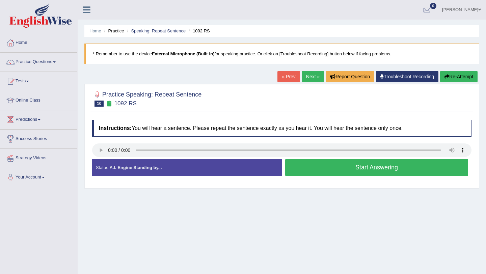
click at [323, 168] on button "Start Answering" at bounding box center [376, 167] width 183 height 17
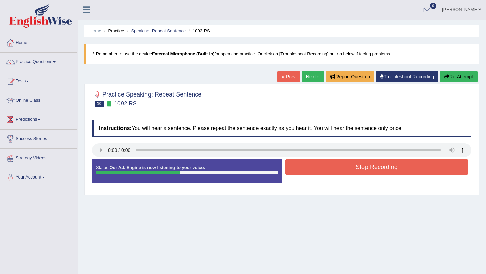
click at [323, 168] on button "Stop Recording" at bounding box center [376, 167] width 183 height 16
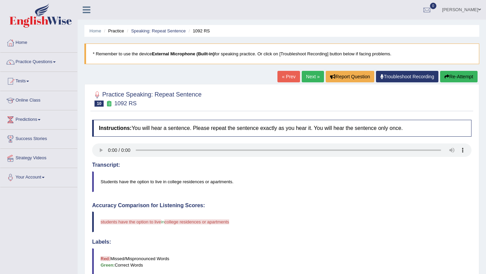
click at [461, 76] on button "Re-Attempt" at bounding box center [458, 76] width 37 height 11
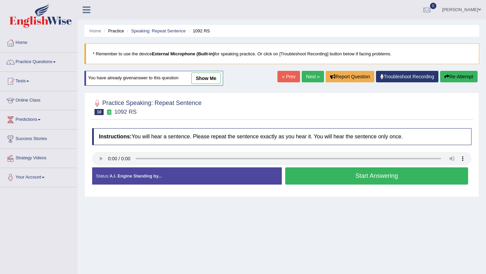
click at [340, 175] on button "Start Answering" at bounding box center [376, 176] width 183 height 17
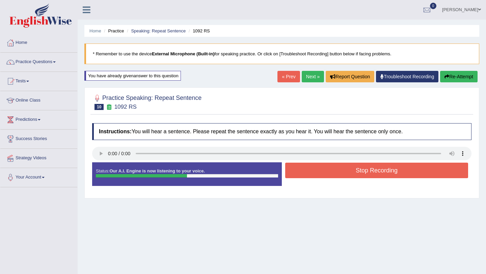
click at [340, 175] on button "Stop Recording" at bounding box center [376, 171] width 183 height 16
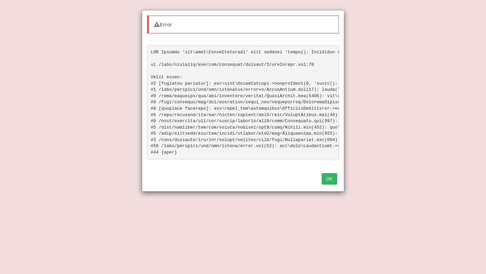
click at [332, 178] on button "OK" at bounding box center [330, 178] width 16 height 11
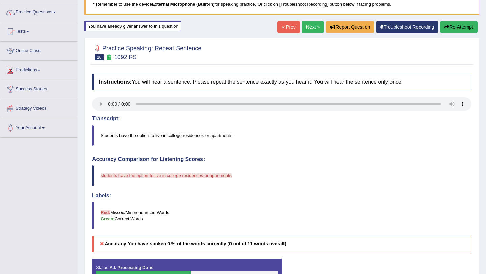
scroll to position [49, 0]
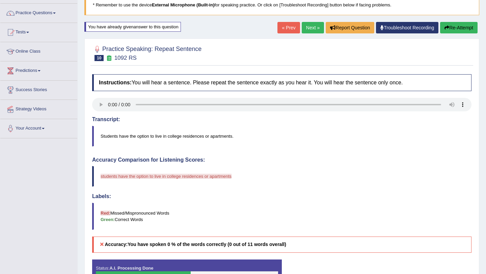
click at [450, 27] on button "Re-Attempt" at bounding box center [458, 27] width 37 height 11
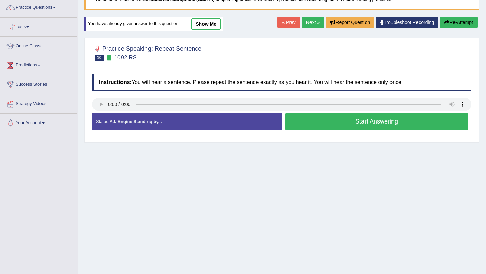
click at [326, 122] on button "Start Answering" at bounding box center [376, 121] width 183 height 17
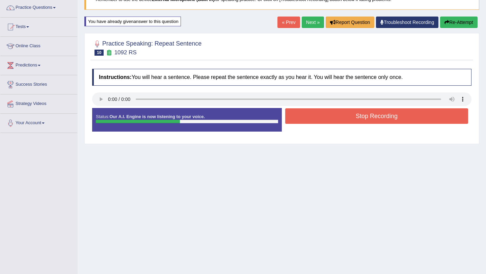
click at [326, 122] on button "Stop Recording" at bounding box center [376, 116] width 183 height 16
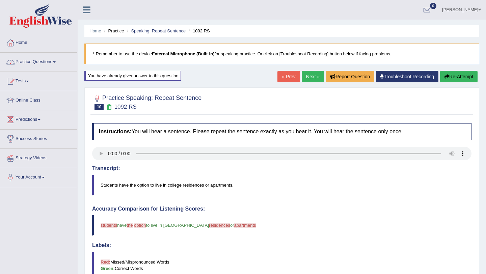
click at [58, 61] on link "Practice Questions" at bounding box center [38, 61] width 77 height 17
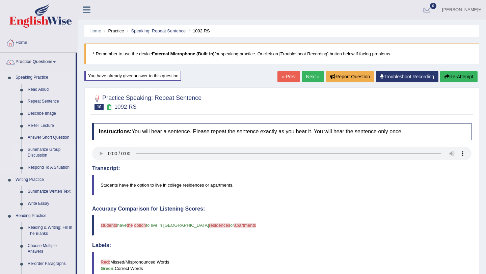
click at [44, 150] on link "Summarize Group Discussion" at bounding box center [50, 153] width 51 height 18
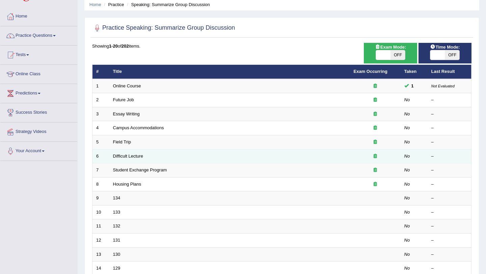
scroll to position [26, 0]
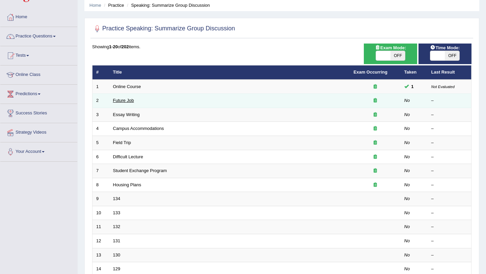
click at [129, 101] on link "Future Job" at bounding box center [123, 100] width 21 height 5
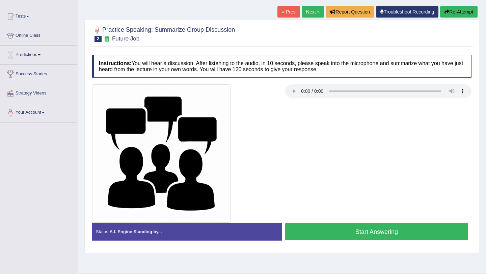
scroll to position [80, 0]
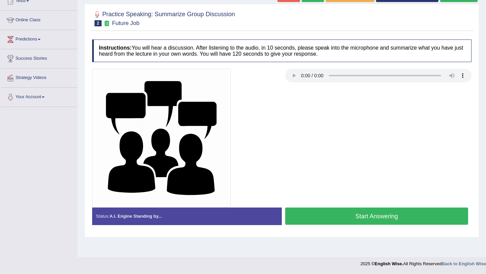
click at [367, 214] on button "Start Answering" at bounding box center [376, 216] width 183 height 17
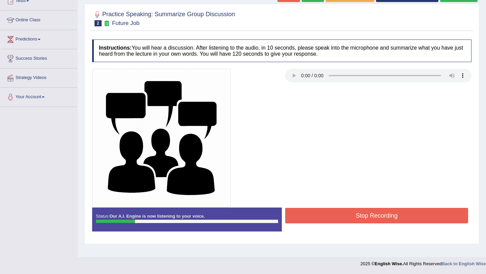
click at [367, 214] on button "Stop Recording" at bounding box center [376, 216] width 183 height 16
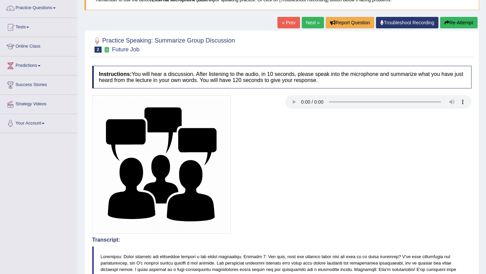
scroll to position [0, 0]
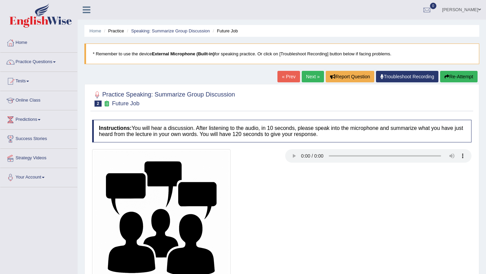
click at [454, 76] on button "Re-Attempt" at bounding box center [458, 76] width 37 height 11
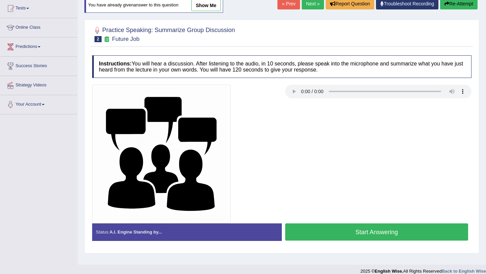
scroll to position [80, 0]
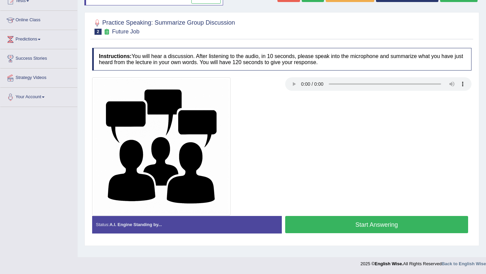
click at [358, 228] on button "Start Answering" at bounding box center [376, 224] width 183 height 17
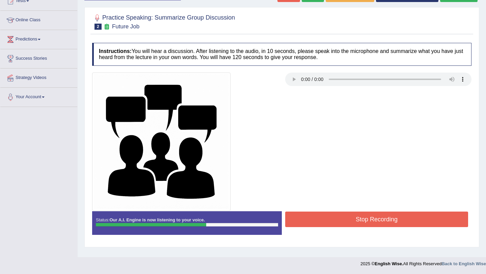
click at [358, 223] on button "Stop Recording" at bounding box center [376, 220] width 183 height 16
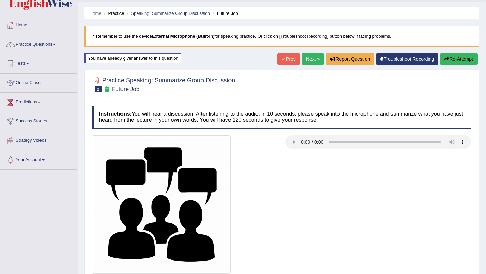
scroll to position [15, 0]
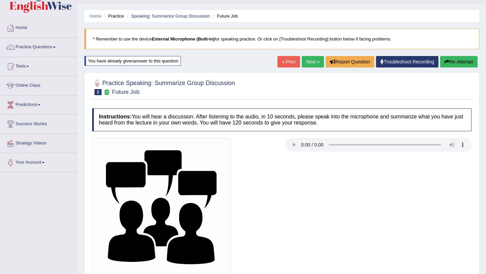
click at [310, 65] on link "Next »" at bounding box center [313, 61] width 22 height 11
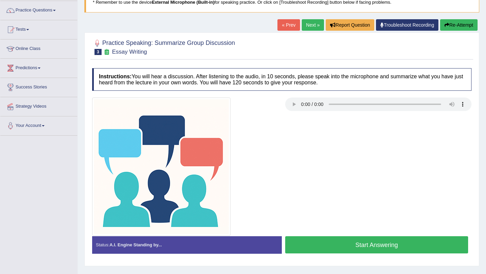
scroll to position [52, 0]
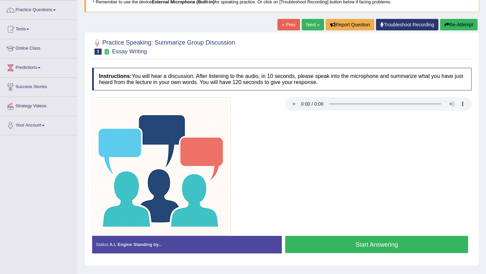
click at [377, 244] on button "Start Answering" at bounding box center [376, 244] width 183 height 17
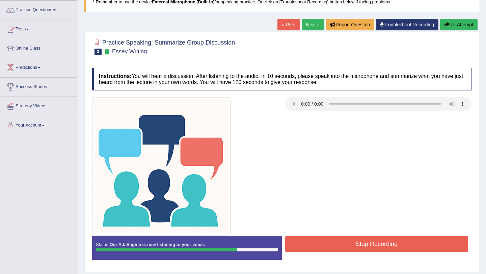
click at [377, 244] on button "Stop Recording" at bounding box center [376, 244] width 183 height 16
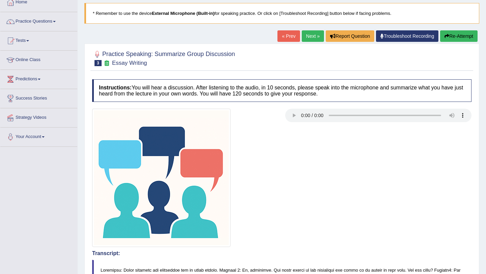
scroll to position [0, 0]
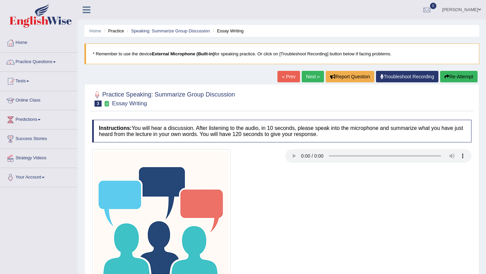
click at [457, 77] on button "Re-Attempt" at bounding box center [458, 76] width 37 height 11
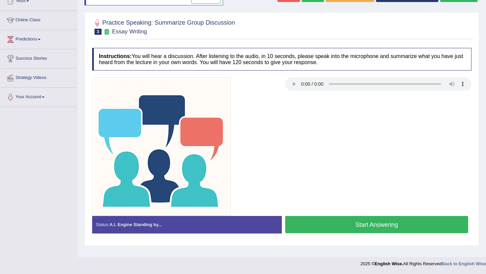
click at [316, 225] on button "Start Answering" at bounding box center [376, 224] width 183 height 17
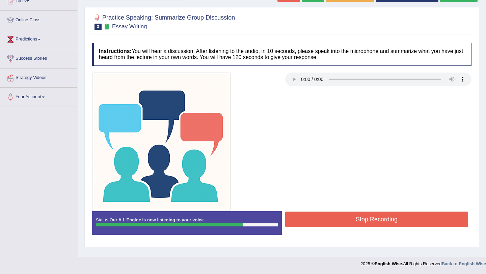
click at [316, 224] on button "Stop Recording" at bounding box center [376, 220] width 183 height 16
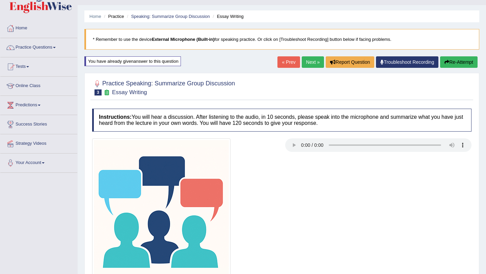
scroll to position [14, 0]
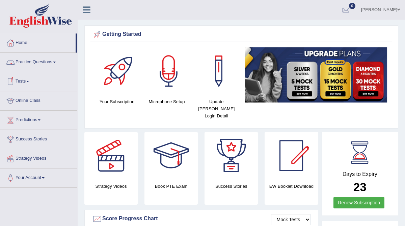
click at [56, 62] on span at bounding box center [54, 61] width 3 height 1
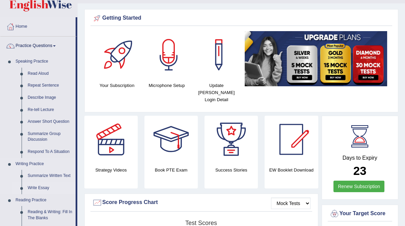
scroll to position [15, 0]
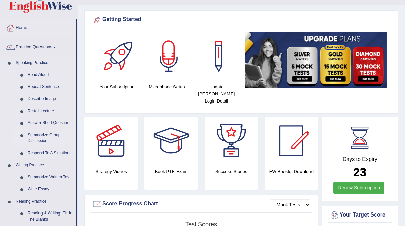
click at [48, 137] on link "Summarize Group Discussion" at bounding box center [50, 138] width 51 height 18
